Goal: Transaction & Acquisition: Purchase product/service

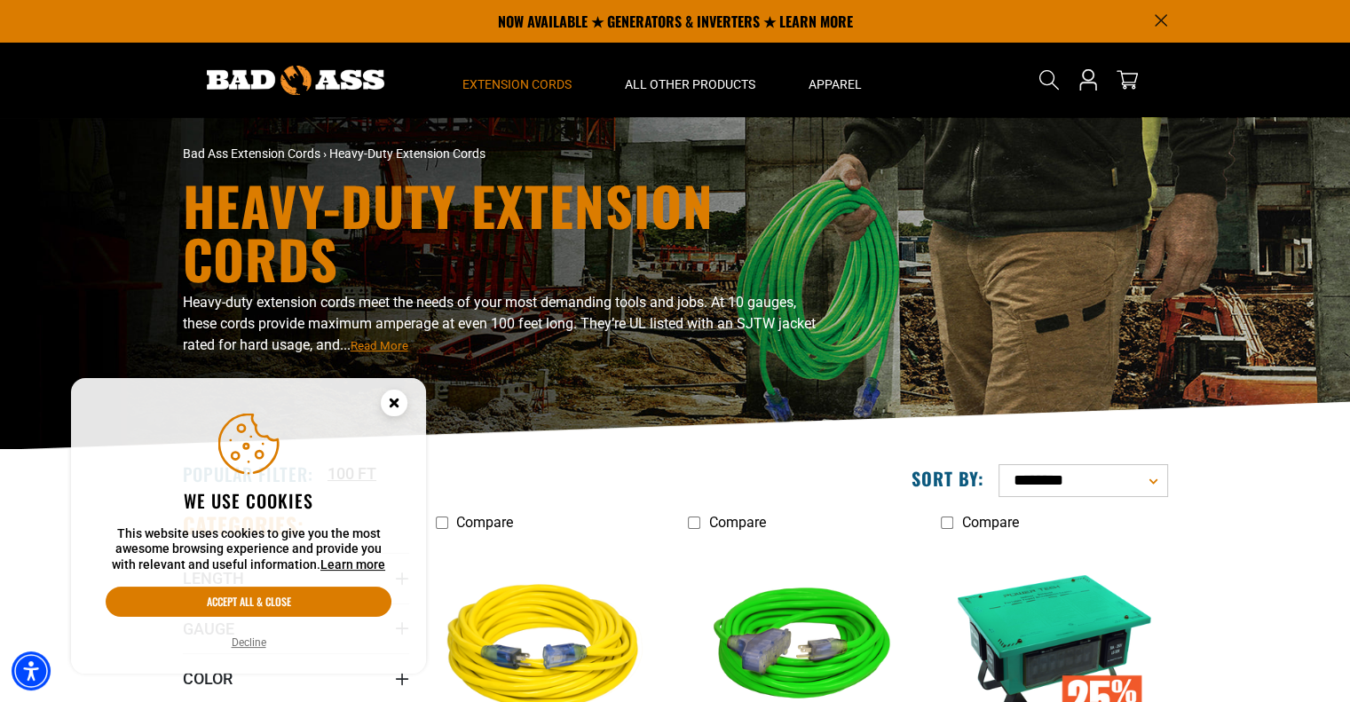
click at [571, 606] on img at bounding box center [548, 650] width 249 height 227
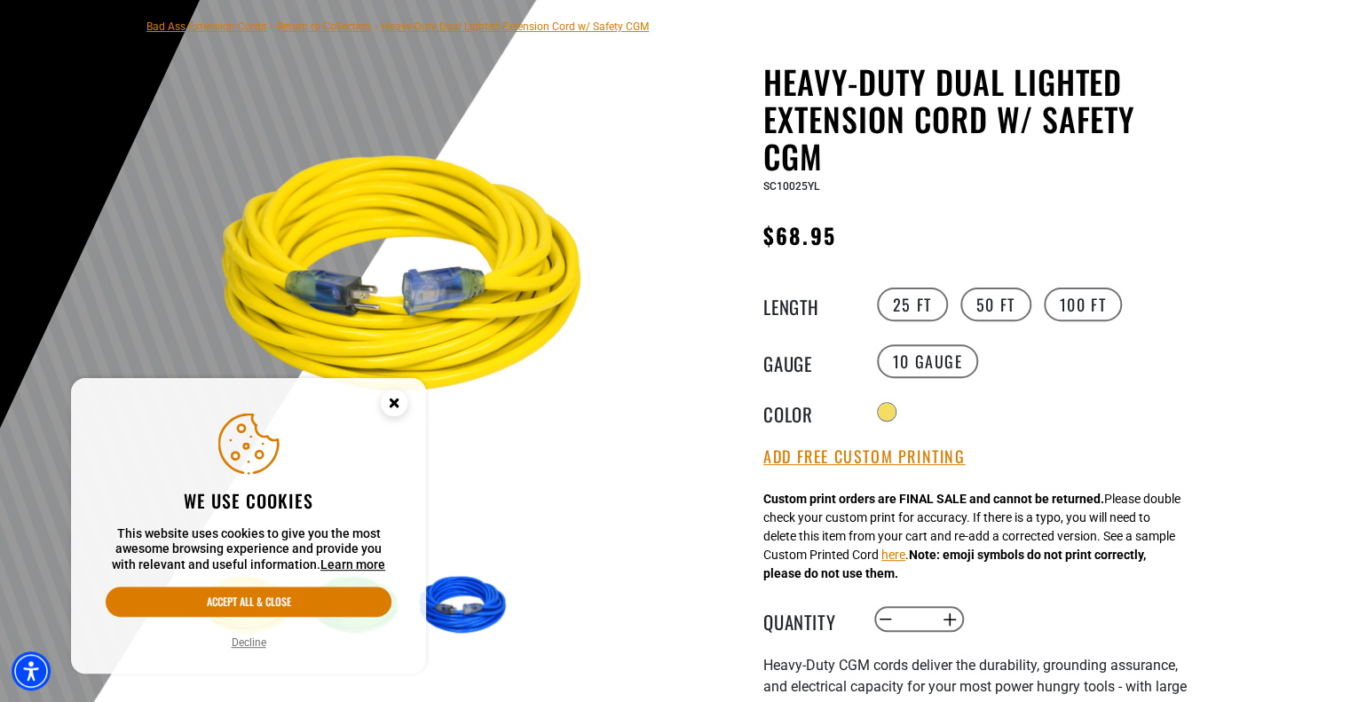
scroll to position [178, 0]
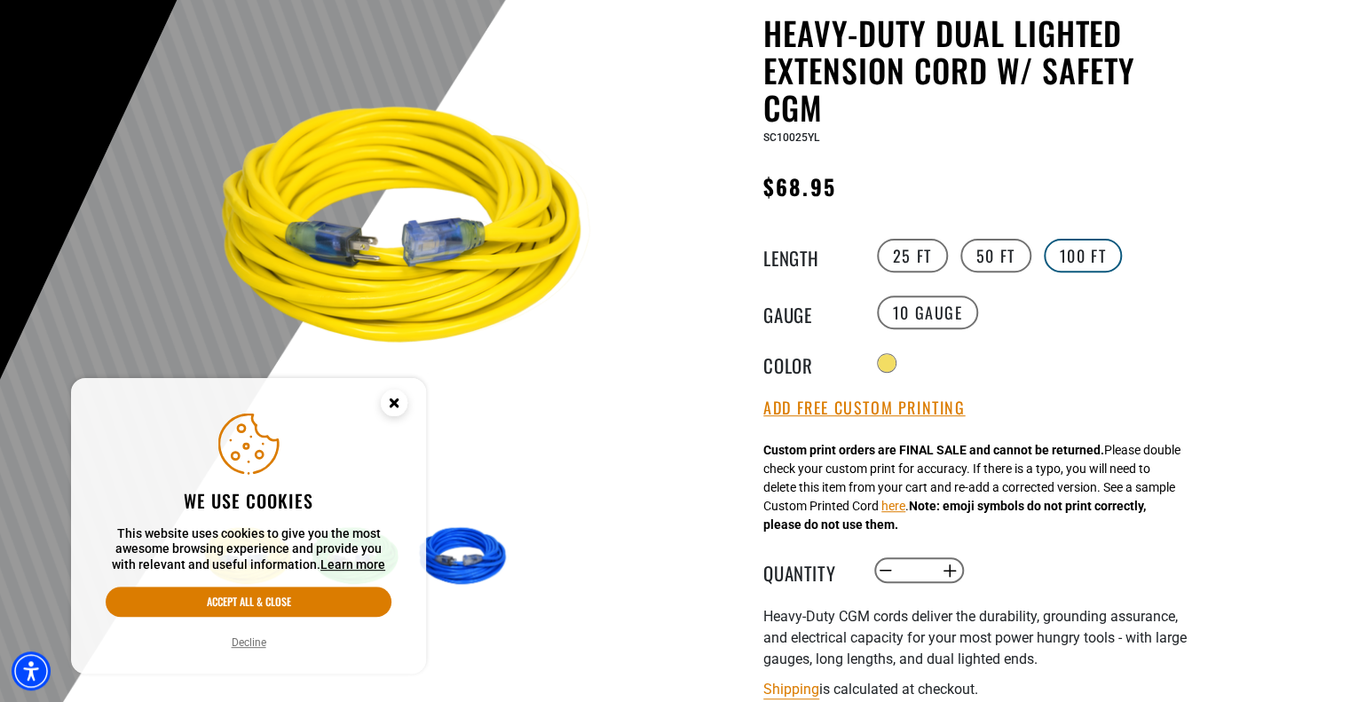
click at [1092, 255] on label "100 FT" at bounding box center [1083, 256] width 79 height 34
